Goal: Complete application form

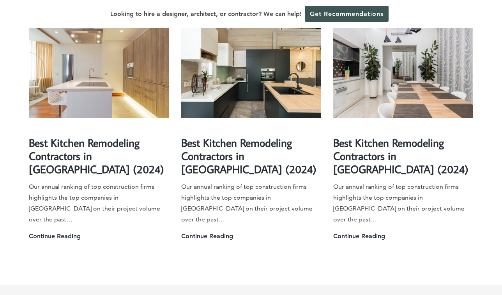
scroll to position [2092, 0]
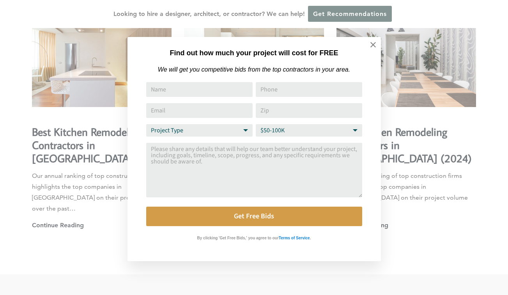
click at [215, 89] on input "Name" at bounding box center [199, 89] width 106 height 15
type input "jose a Magallanes"
type input "12244096817"
type input "magallanesj9900@gmail.com"
type input "60617"
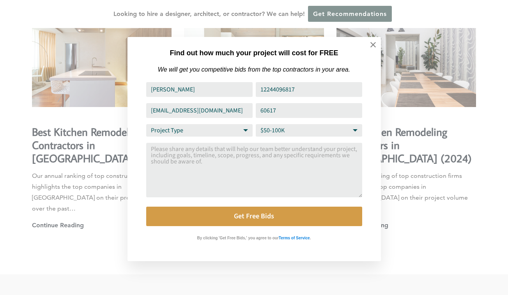
click at [235, 109] on input "magallanesj9900@gmail.com" at bounding box center [199, 110] width 106 height 15
click at [373, 47] on icon at bounding box center [373, 45] width 9 height 9
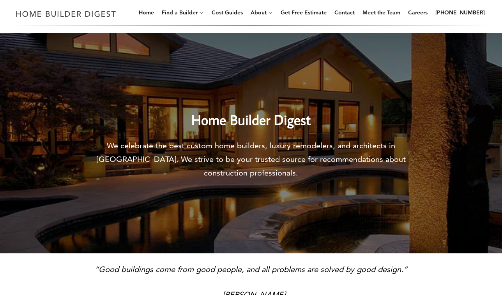
scroll to position [0, 0]
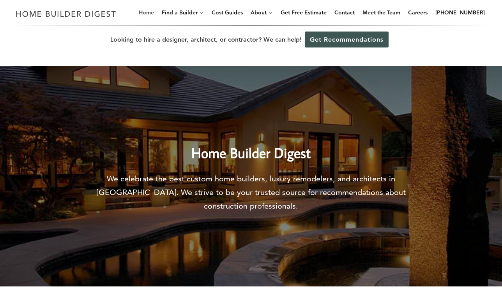
click at [157, 14] on link "Home" at bounding box center [146, 12] width 21 height 25
click at [153, 10] on link "Home" at bounding box center [146, 12] width 21 height 25
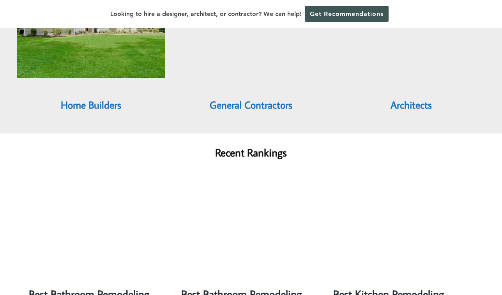
scroll to position [847, 0]
